Goal: Find specific fact

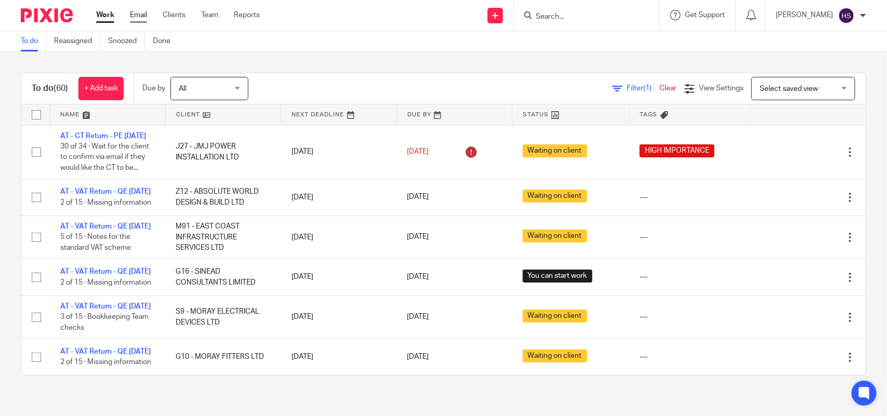
click at [133, 11] on link "Email" at bounding box center [138, 15] width 17 height 10
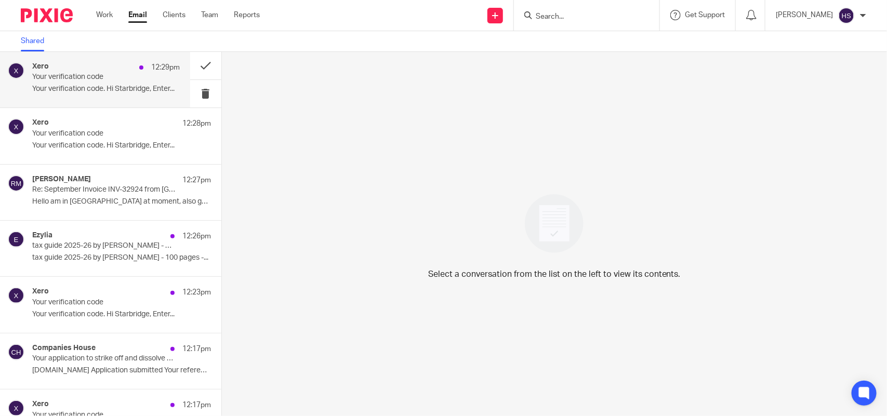
click at [117, 81] on p "Your verification code" at bounding box center [91, 77] width 118 height 9
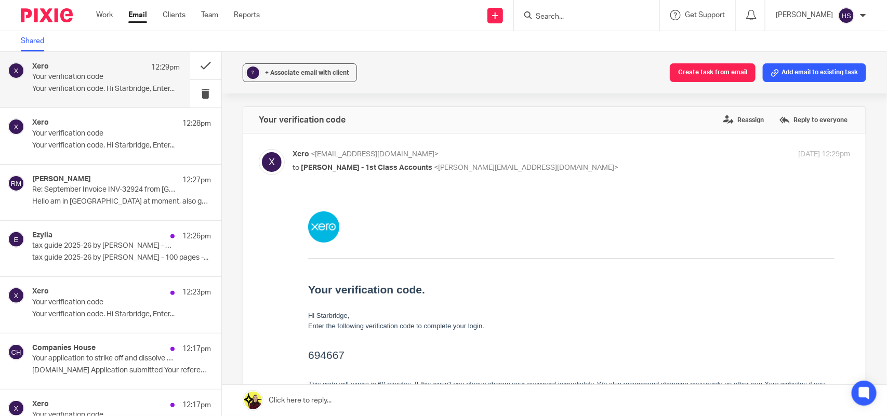
drag, startPoint x: 307, startPoint y: 355, endPoint x: 346, endPoint y: 355, distance: 39.0
click at [346, 355] on h2 "694667" at bounding box center [570, 354] width 526 height 17
drag, startPoint x: 307, startPoint y: 357, endPoint x: 355, endPoint y: 357, distance: 47.3
click at [355, 357] on h2 "694667" at bounding box center [570, 354] width 526 height 17
copy h2 "694667"
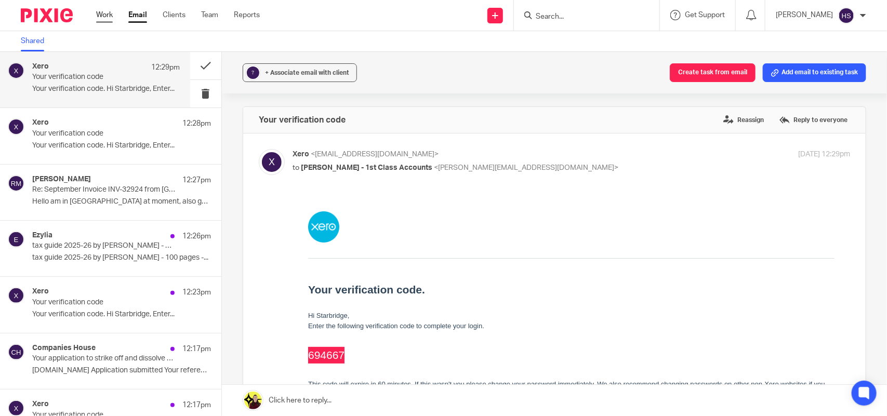
click at [100, 17] on link "Work" at bounding box center [104, 15] width 17 height 10
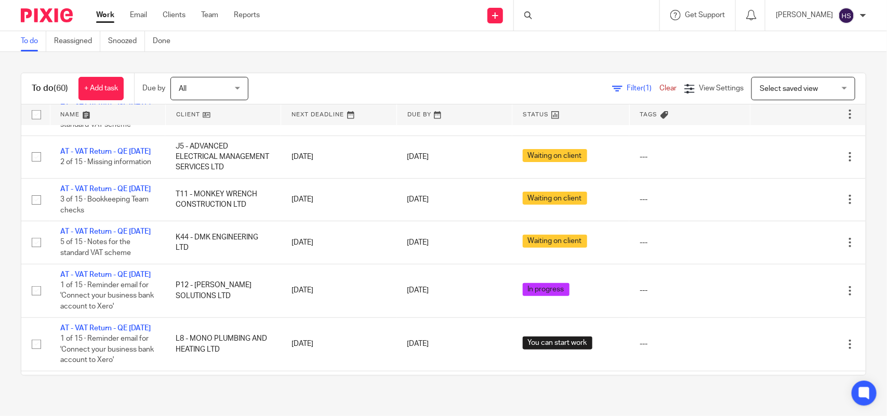
scroll to position [325, 0]
